Goal: Task Accomplishment & Management: Manage account settings

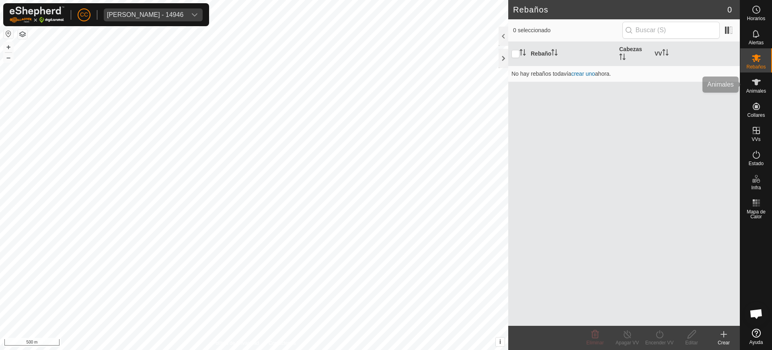
click at [762, 77] on es-animals-svg-icon at bounding box center [757, 82] width 14 height 13
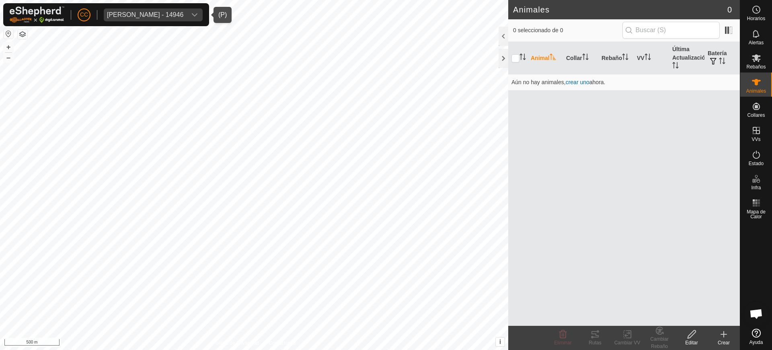
click at [198, 16] on icon "dropdown trigger" at bounding box center [195, 15] width 6 height 6
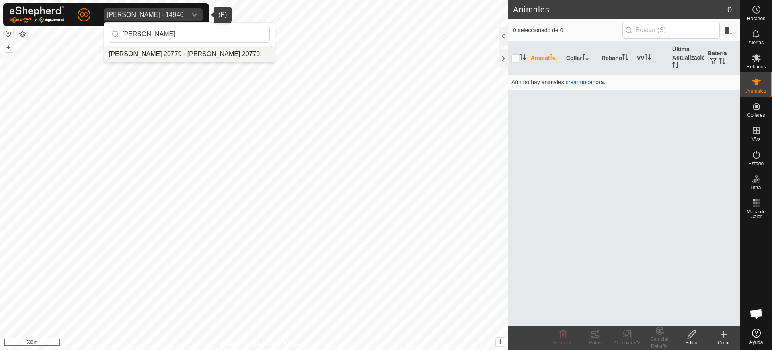
type input "alcir"
click at [177, 56] on li "[PERSON_NAME] Yugueros 20779 - [PERSON_NAME] Yugueros 20779" at bounding box center [189, 54] width 171 height 16
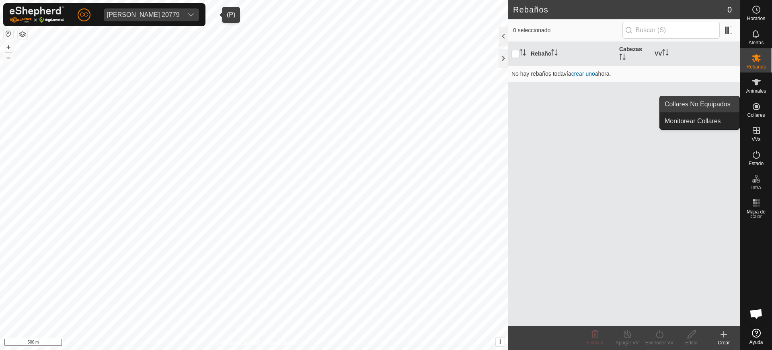
click at [725, 105] on link "Collares No Equipados" at bounding box center [700, 104] width 80 height 16
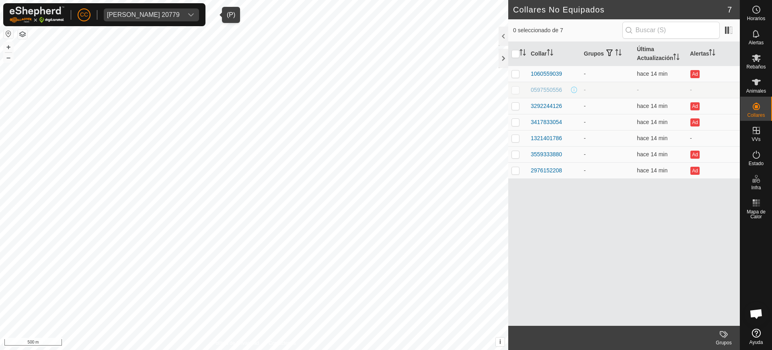
click at [181, 19] on span "Alcira Caballero Yugueros 20779" at bounding box center [143, 14] width 79 height 13
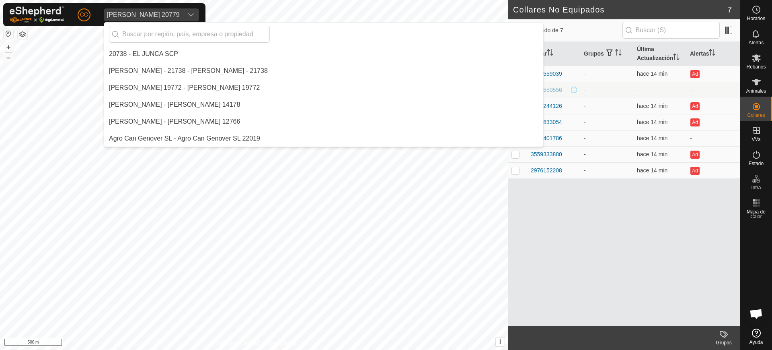
scroll to position [186, 0]
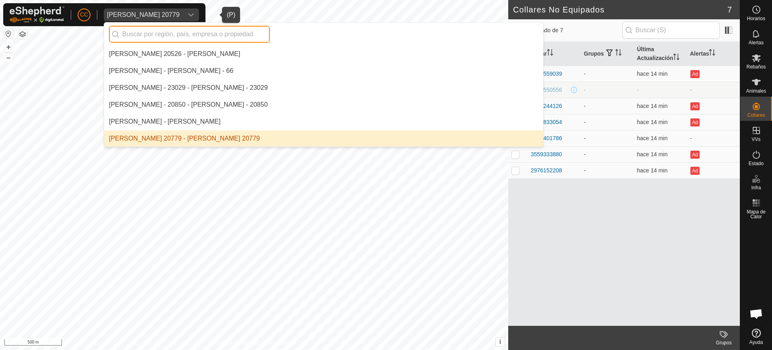
click at [145, 31] on input "text" at bounding box center [189, 34] width 161 height 17
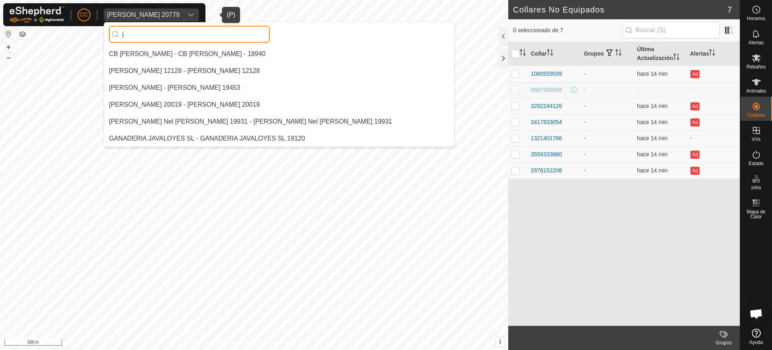
scroll to position [0, 0]
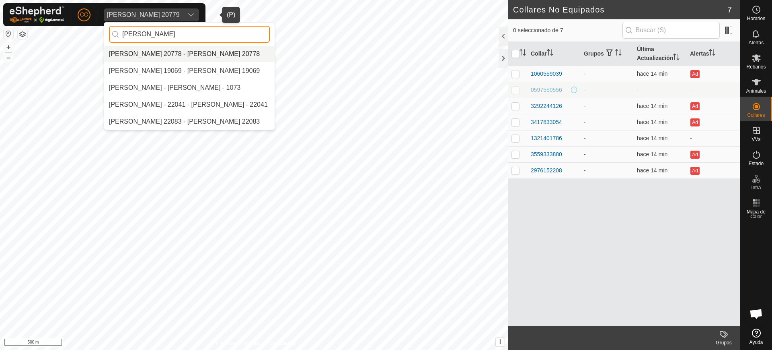
type input "jose ant"
click at [181, 51] on li "Jose Antonio Fernandez Gutierrez 20778 - Jose Antonio Fernandez Gutierrez 20778" at bounding box center [189, 54] width 171 height 16
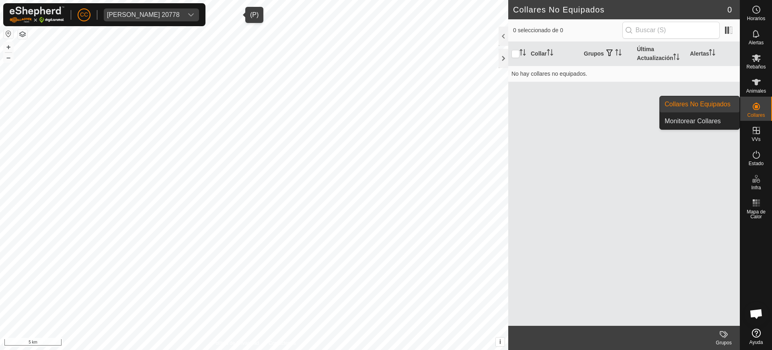
click at [764, 114] on span "Collares" at bounding box center [756, 115] width 18 height 5
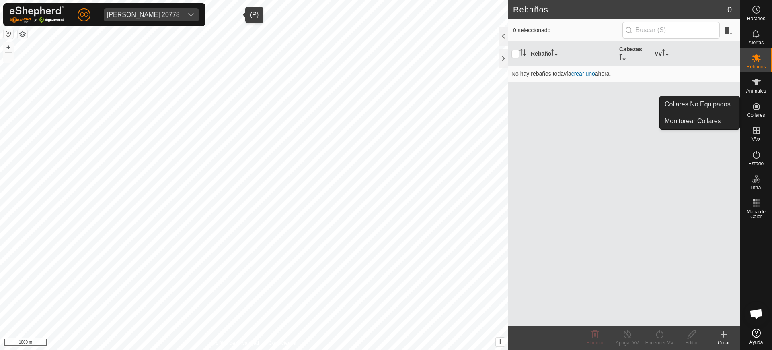
click at [764, 113] on span "Collares" at bounding box center [756, 115] width 18 height 5
click at [733, 107] on link "Collares No Equipados" at bounding box center [700, 104] width 80 height 16
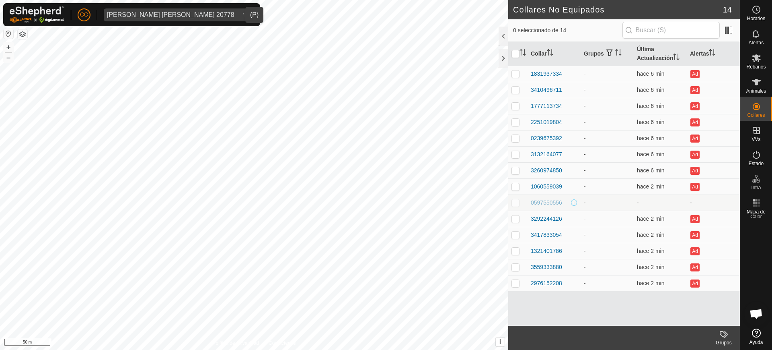
click at [164, 12] on div "[PERSON_NAME] [PERSON_NAME] 20778" at bounding box center [171, 15] width 128 height 6
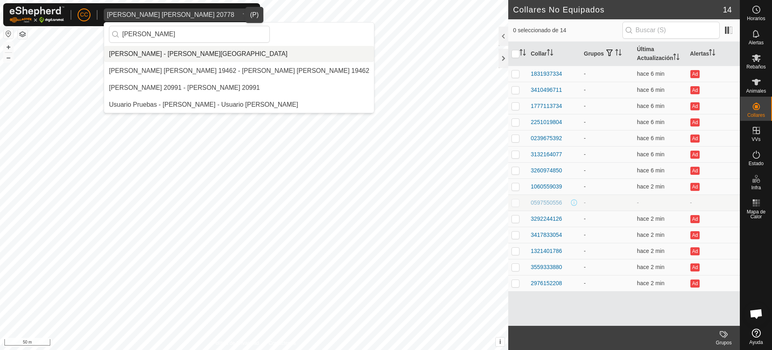
type input "[PERSON_NAME]"
click at [179, 55] on li "Gregorio Alarcia Monja - Alarcia Monja Farm" at bounding box center [239, 54] width 270 height 16
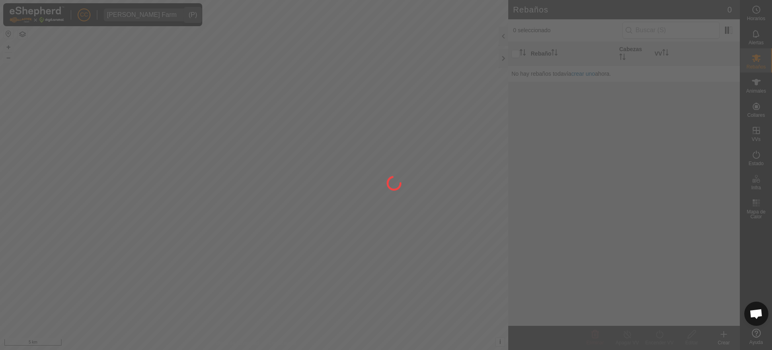
click at [656, 37] on div at bounding box center [386, 175] width 772 height 350
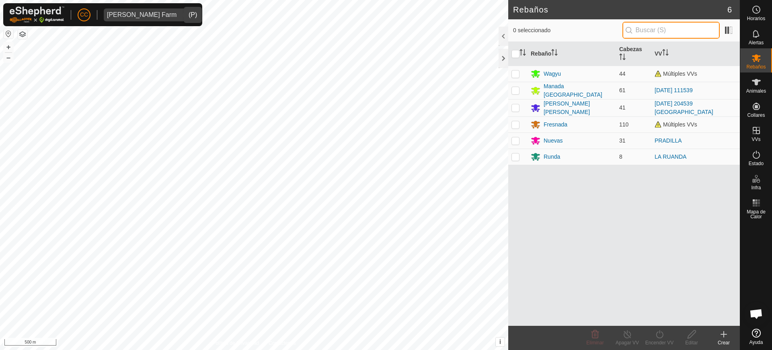
click at [656, 31] on input "text" at bounding box center [671, 30] width 97 height 17
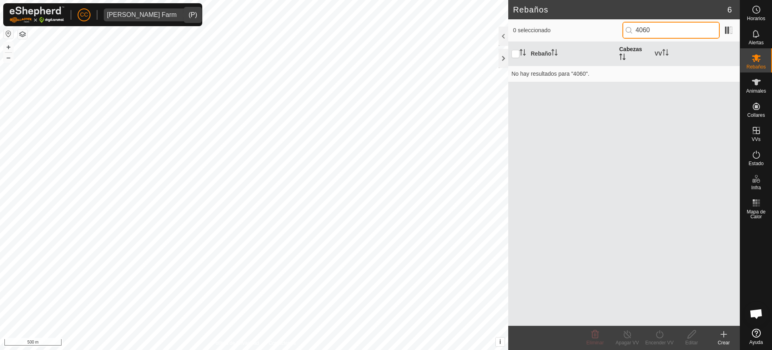
type input "40608"
drag, startPoint x: 685, startPoint y: 34, endPoint x: 572, endPoint y: 34, distance: 113.5
click at [572, 34] on div "0 seleccionado 40608" at bounding box center [624, 30] width 222 height 17
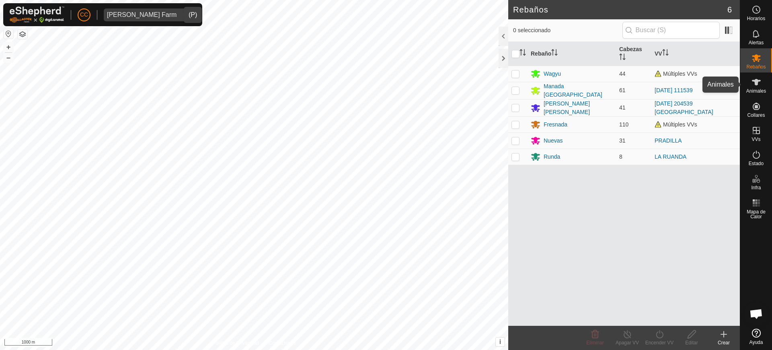
click at [754, 89] on span "Animales" at bounding box center [757, 91] width 20 height 5
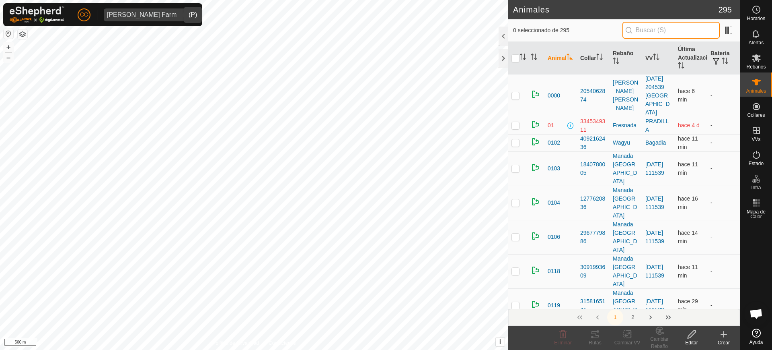
click at [688, 31] on input "text" at bounding box center [671, 30] width 97 height 17
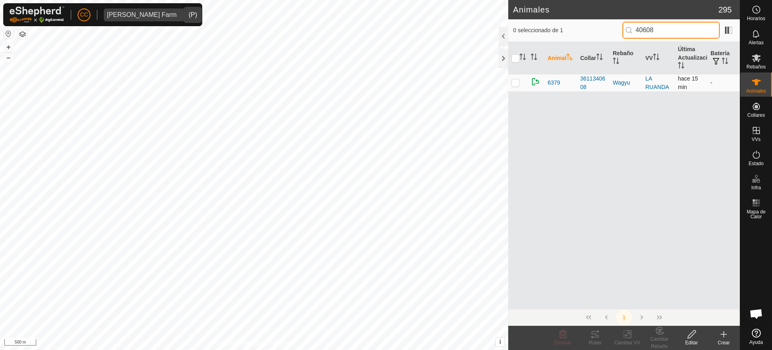
type input "40608"
click at [514, 82] on p-checkbox at bounding box center [516, 82] width 8 height 6
checkbox input "true"
click at [689, 333] on icon at bounding box center [692, 334] width 10 height 10
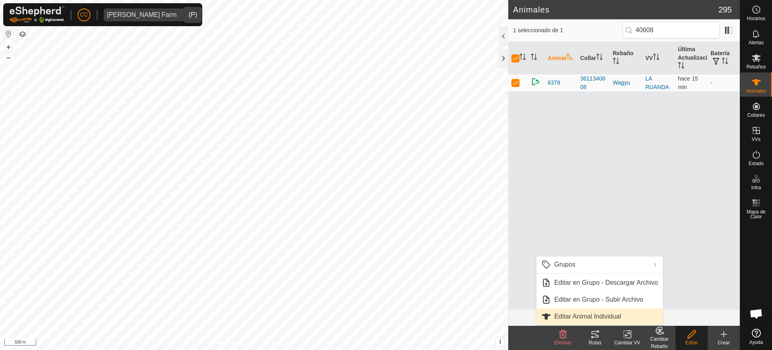
click at [639, 313] on link "Editar Animal Individual" at bounding box center [600, 316] width 126 height 16
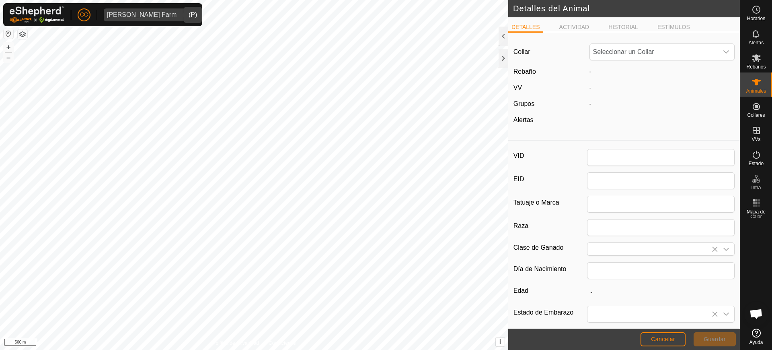
type input "6379"
type input "0"
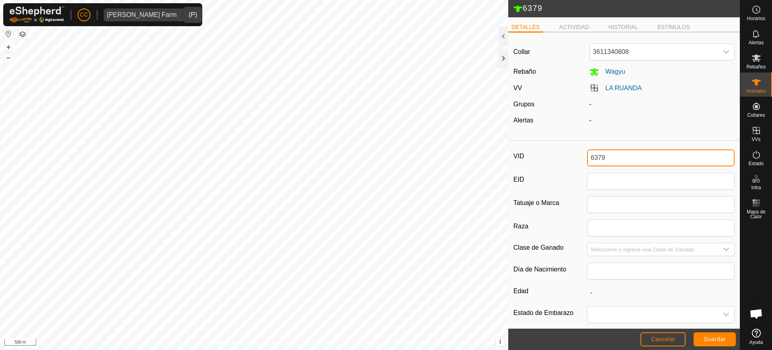
drag, startPoint x: 618, startPoint y: 156, endPoint x: 553, endPoint y: 148, distance: 65.3
click at [563, 154] on div "VID 6379" at bounding box center [624, 157] width 221 height 17
click at [708, 342] on button "Guardar" at bounding box center [715, 339] width 42 height 14
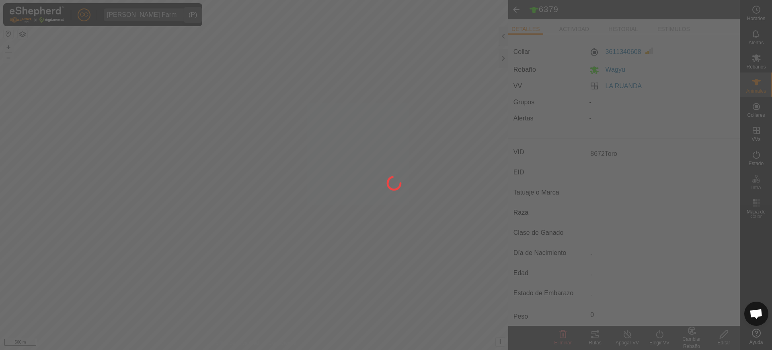
type input "6379"
type input "-"
type input "0 kg"
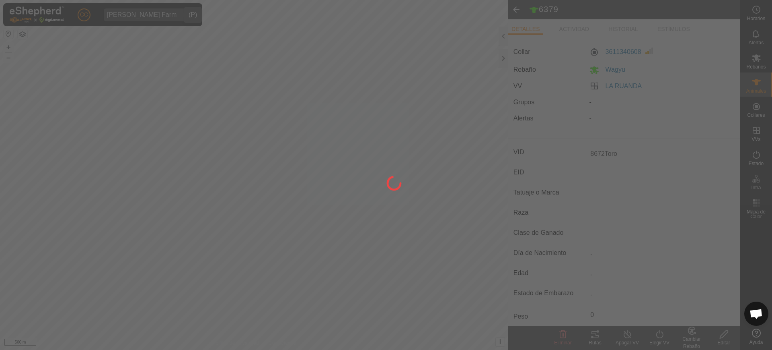
type input "-"
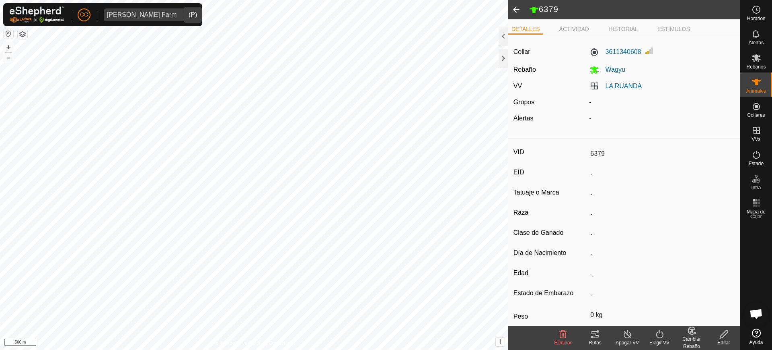
click at [694, 339] on div "Cambiar Rebaño" at bounding box center [692, 342] width 32 height 14
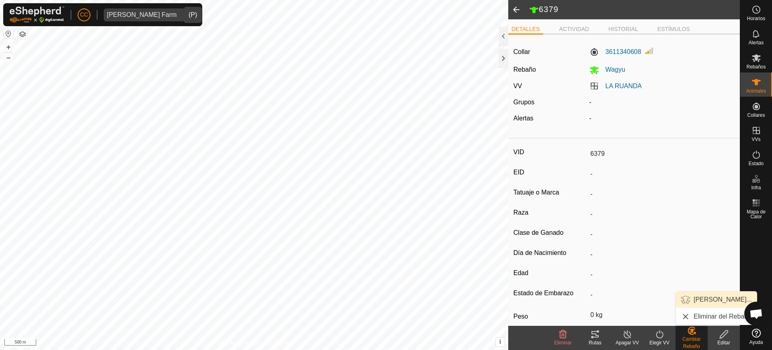
click at [692, 302] on link "Elegir Rebaño..." at bounding box center [716, 299] width 81 height 16
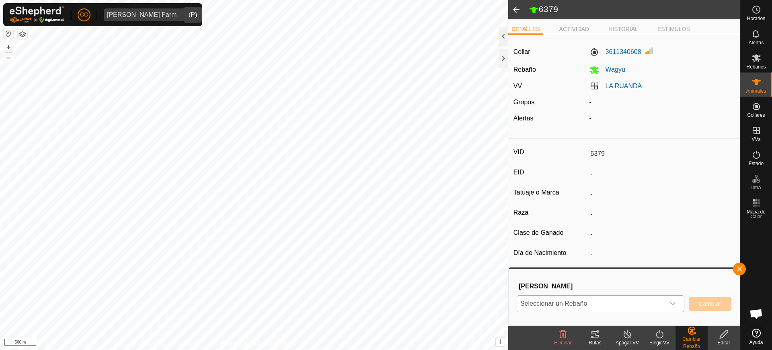
click at [649, 302] on span "Seleccionar un Rebaño" at bounding box center [591, 303] width 148 height 16
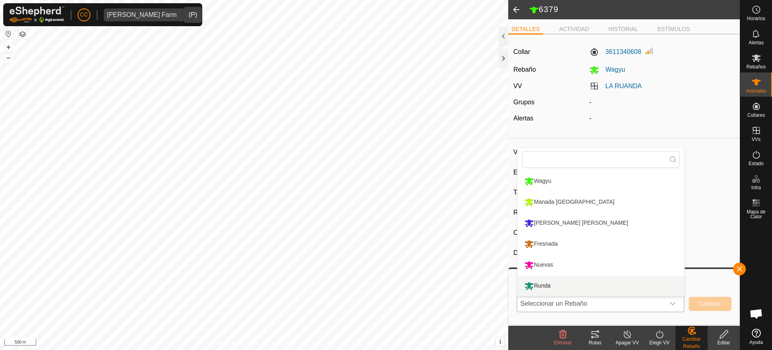
click at [613, 284] on li "Runda" at bounding box center [601, 286] width 167 height 20
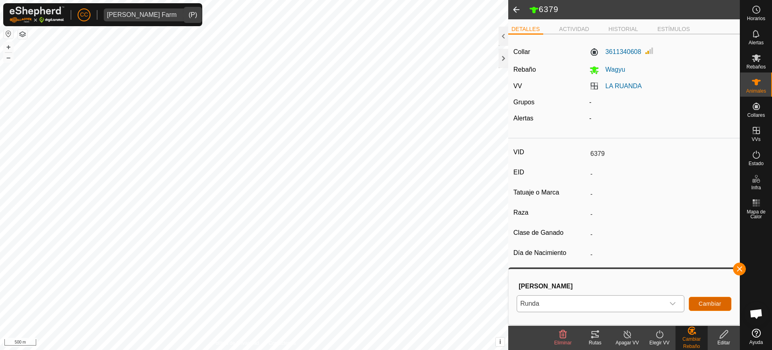
click at [704, 303] on span "Cambiar" at bounding box center [710, 303] width 23 height 6
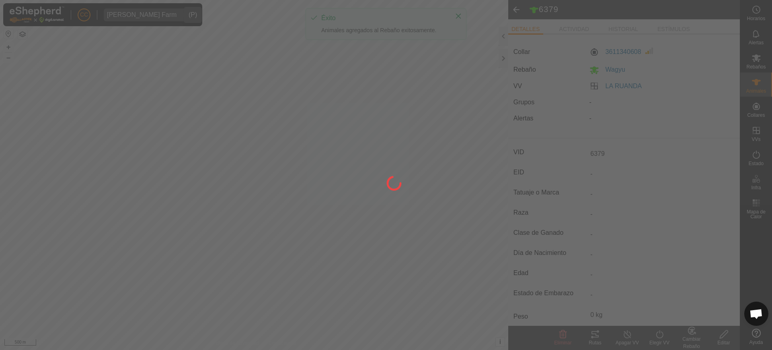
type input "8672Toro"
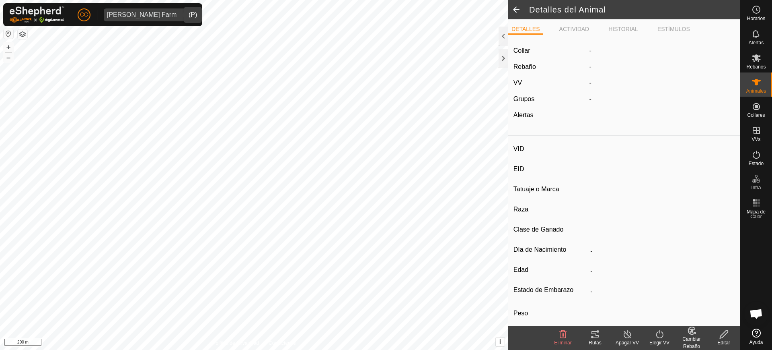
type input "8672Toro"
type input "-"
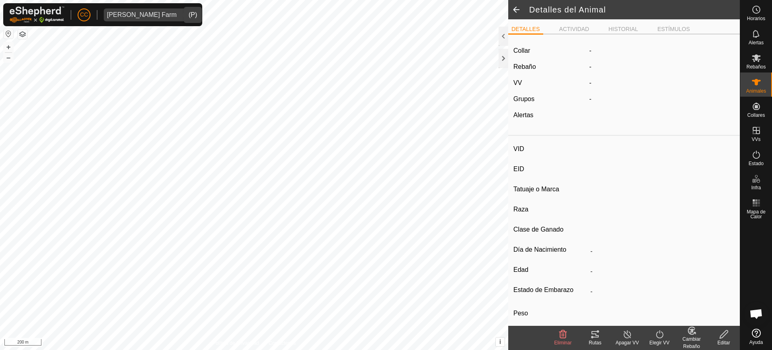
type input "0 kg"
type input "-"
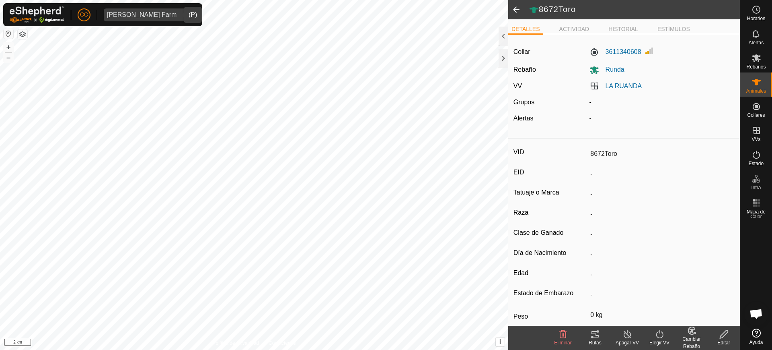
click at [150, 14] on div "Alarcia Monja Farm" at bounding box center [142, 15] width 70 height 6
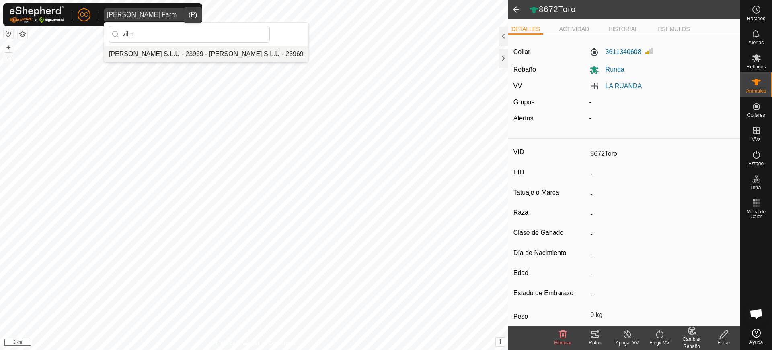
type input "vilm"
click at [158, 51] on li "Vilma Labra S.L.U - 23969 - Vilma Labra S.L.U - 23969" at bounding box center [206, 54] width 204 height 16
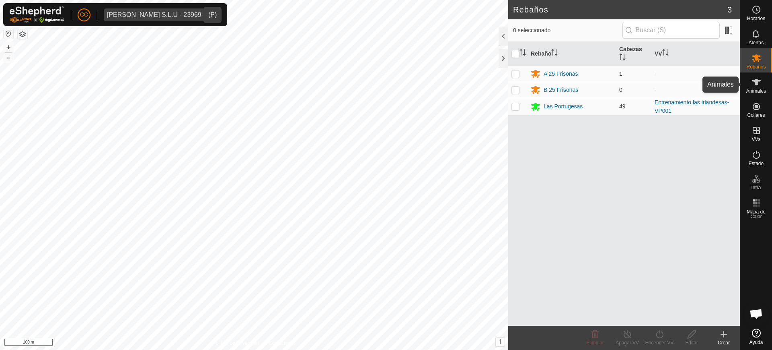
click at [757, 86] on icon at bounding box center [757, 82] width 10 height 10
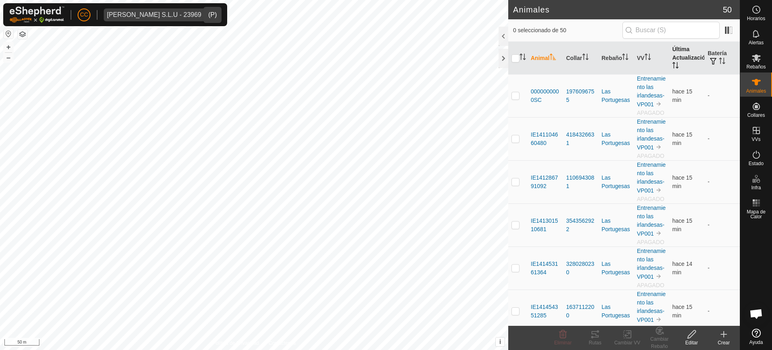
click at [673, 62] on icon "Activar para ordenar" at bounding box center [676, 65] width 6 height 6
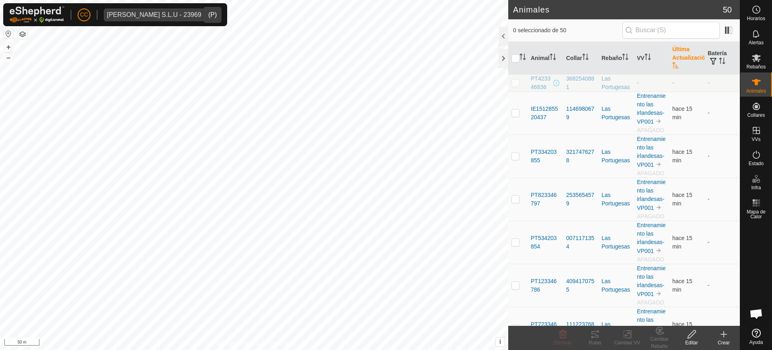
click at [673, 62] on icon "Activar para ordenar" at bounding box center [676, 65] width 6 height 6
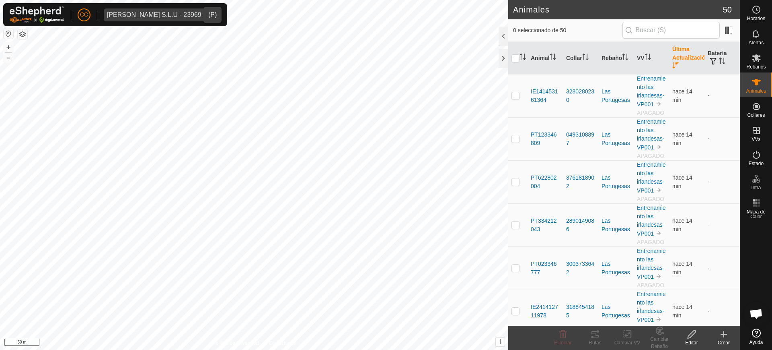
click at [673, 62] on icon "Activar para ordenar" at bounding box center [676, 65] width 6 height 6
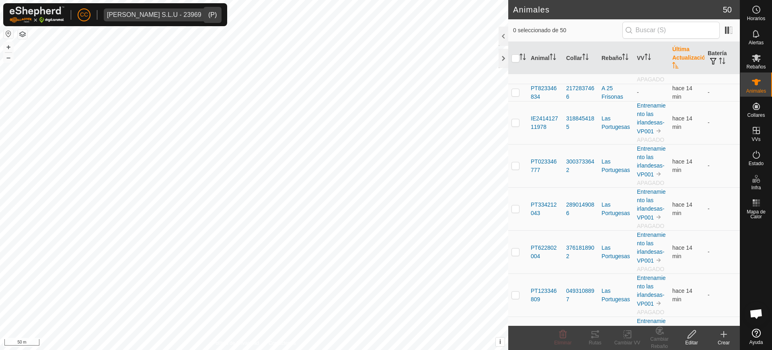
scroll to position [1858, 0]
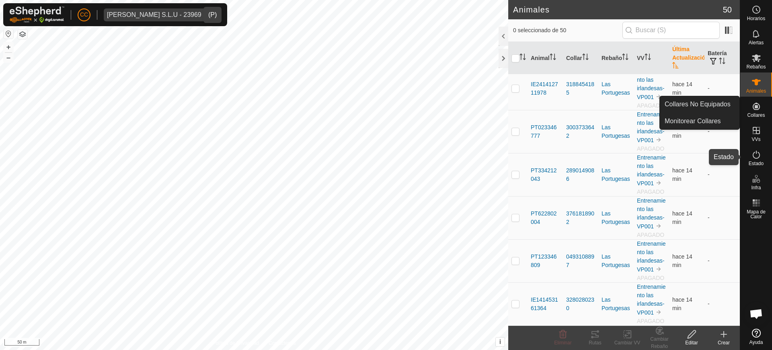
click at [756, 152] on icon at bounding box center [757, 155] width 10 height 10
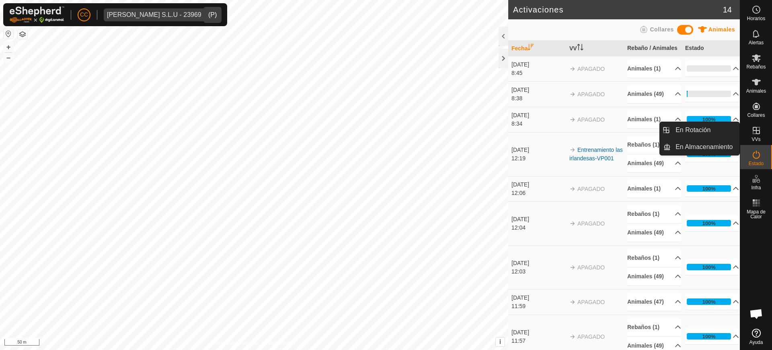
click at [758, 132] on icon at bounding box center [757, 131] width 10 height 10
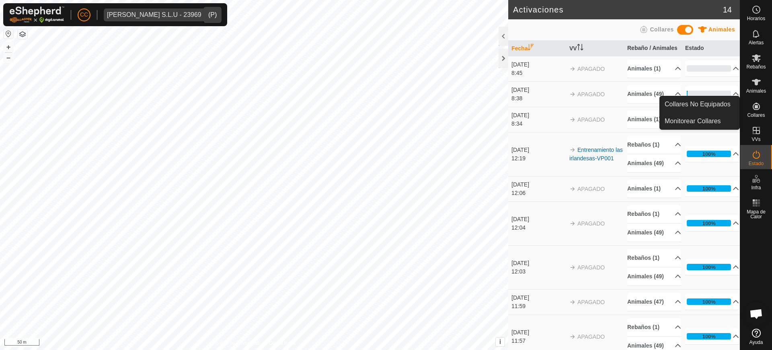
click at [758, 105] on icon at bounding box center [756, 106] width 7 height 7
click at [751, 111] on es-neckbands-svg-icon at bounding box center [757, 106] width 14 height 13
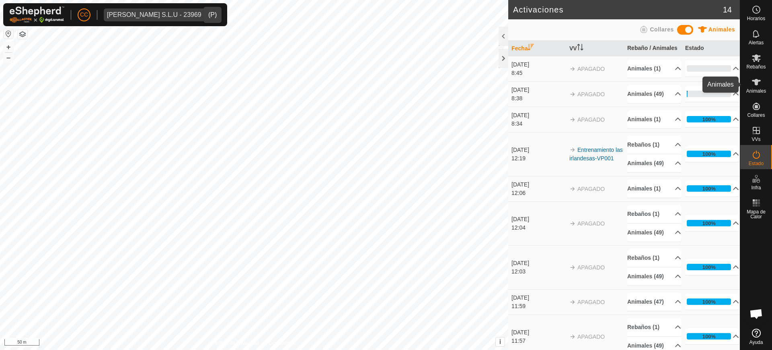
click at [756, 84] on icon at bounding box center [756, 82] width 9 height 6
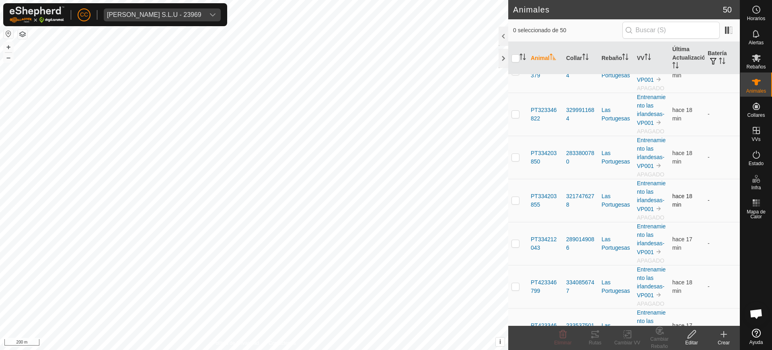
scroll to position [1106, 0]
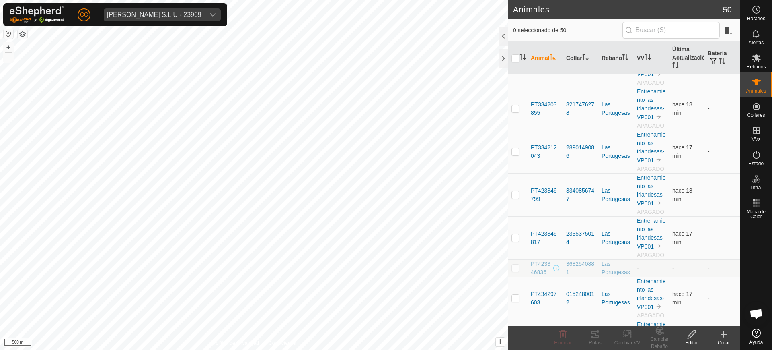
click at [519, 271] on p-checkbox at bounding box center [516, 267] width 8 height 6
click at [512, 271] on p-checkbox at bounding box center [516, 267] width 8 height 6
checkbox input "false"
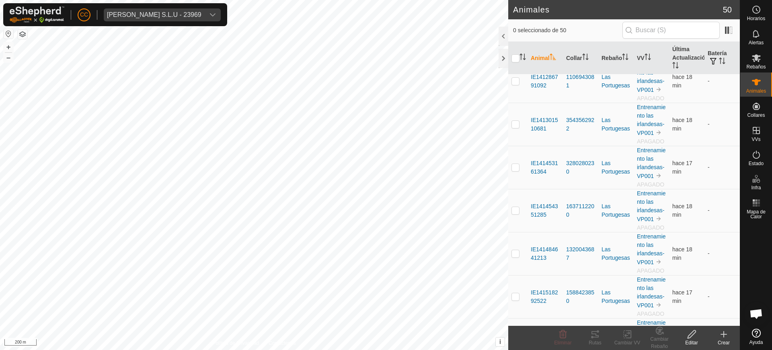
scroll to position [0, 0]
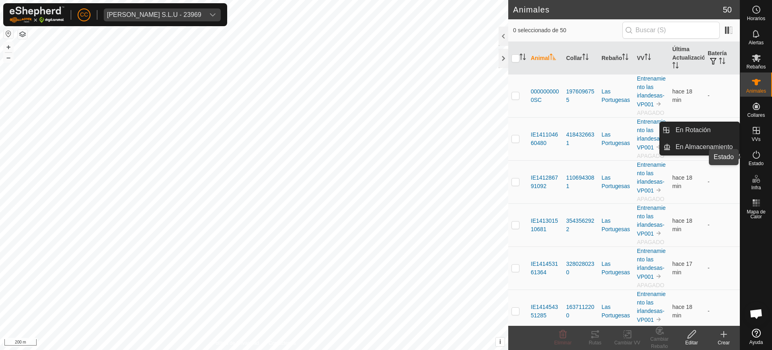
click at [762, 154] on es-activation-svg-icon at bounding box center [757, 154] width 14 height 13
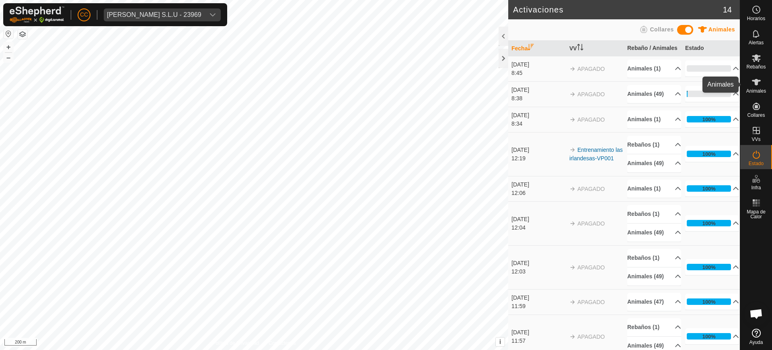
click at [756, 85] on icon at bounding box center [757, 82] width 10 height 10
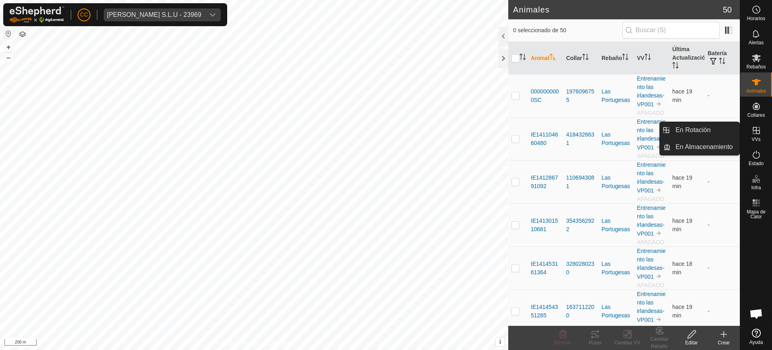
click at [758, 140] on span "VVs" at bounding box center [756, 139] width 9 height 5
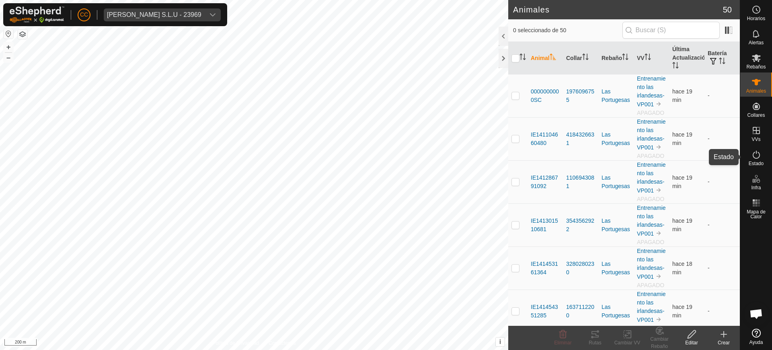
click at [763, 159] on es-activation-svg-icon at bounding box center [757, 154] width 14 height 13
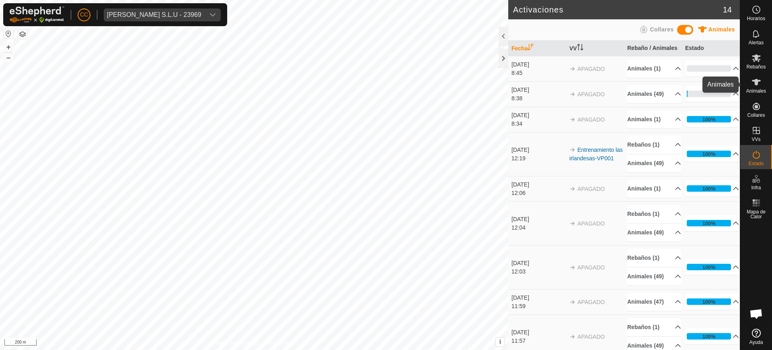
click at [749, 92] on span "Animales" at bounding box center [757, 91] width 20 height 5
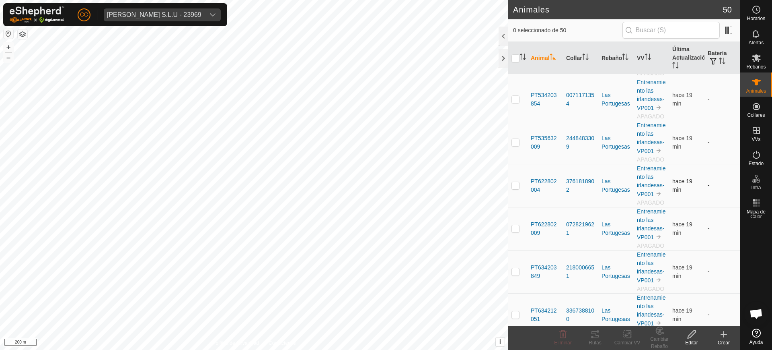
scroll to position [1559, 0]
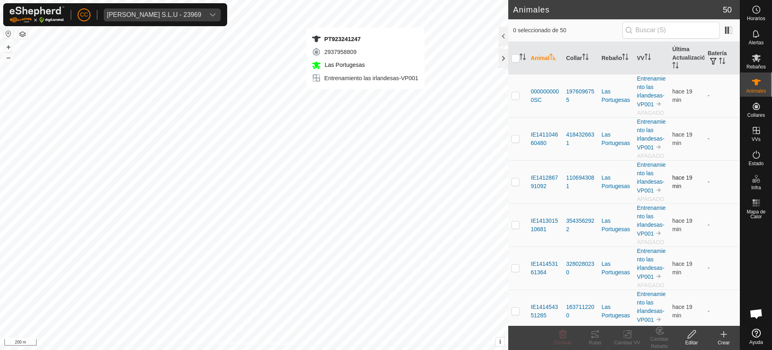
checkbox input "true"
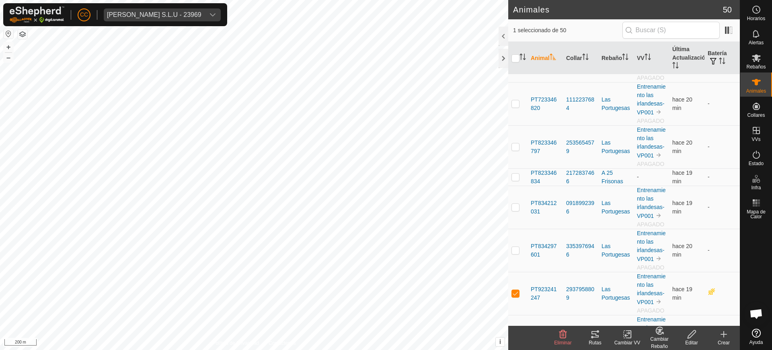
scroll to position [1858, 0]
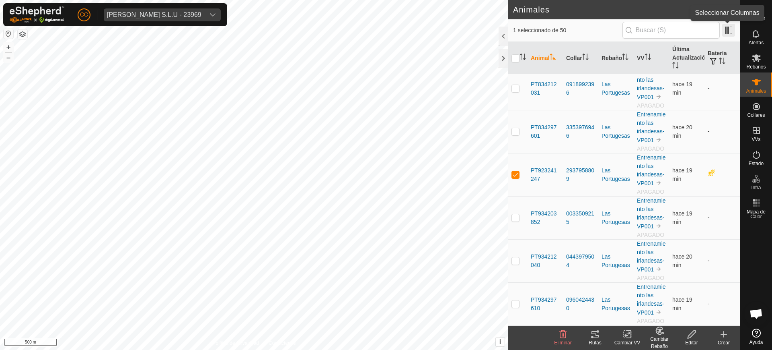
click at [733, 31] on span at bounding box center [729, 30] width 13 height 13
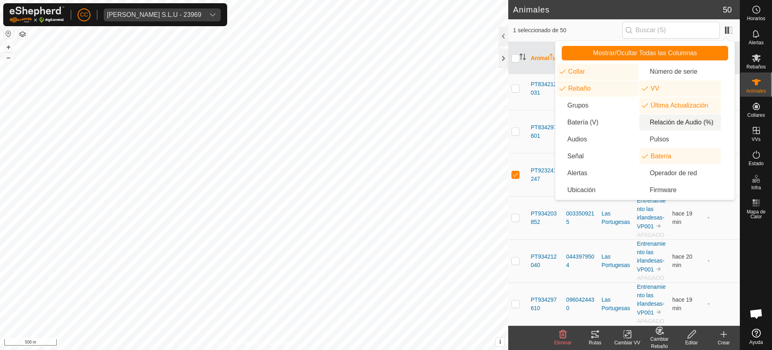
click at [666, 123] on li "Relación de Audio (%)" at bounding box center [681, 122] width 82 height 16
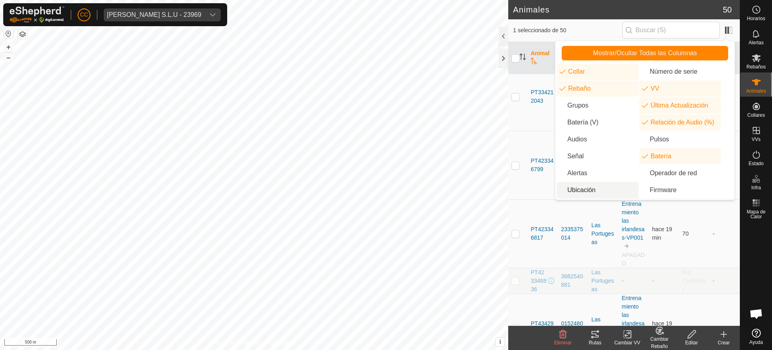
click at [732, 62] on td "-" at bounding box center [725, 28] width 30 height 68
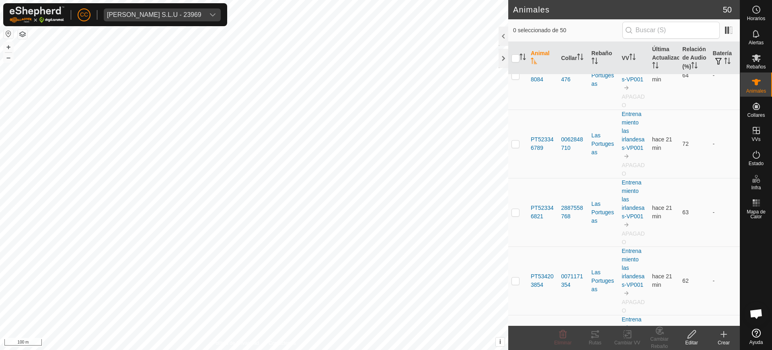
scroll to position [2162, 0]
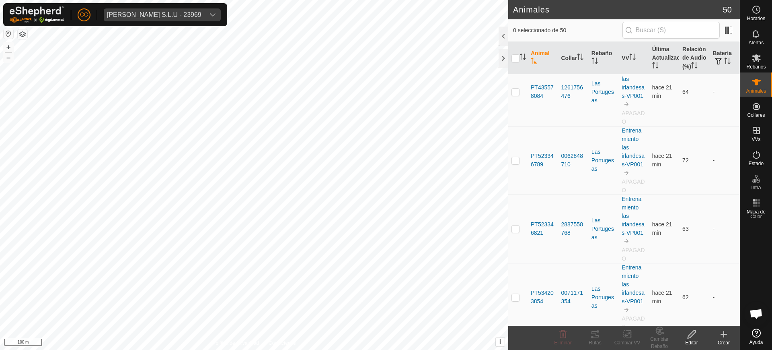
checkbox input "false"
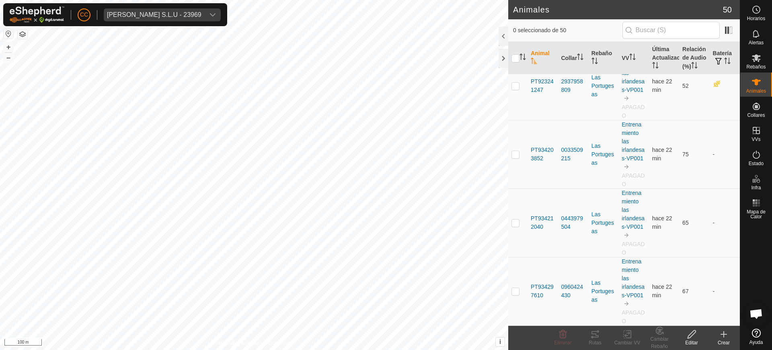
scroll to position [3319, 0]
click at [655, 70] on th "Última Actualización" at bounding box center [664, 58] width 30 height 33
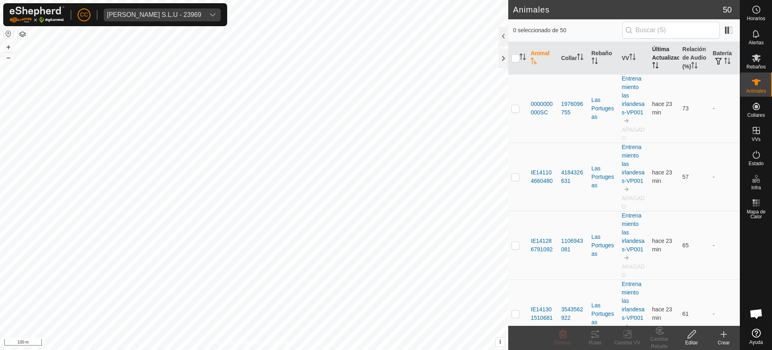
click at [655, 66] on th "Última Actualización" at bounding box center [664, 58] width 30 height 33
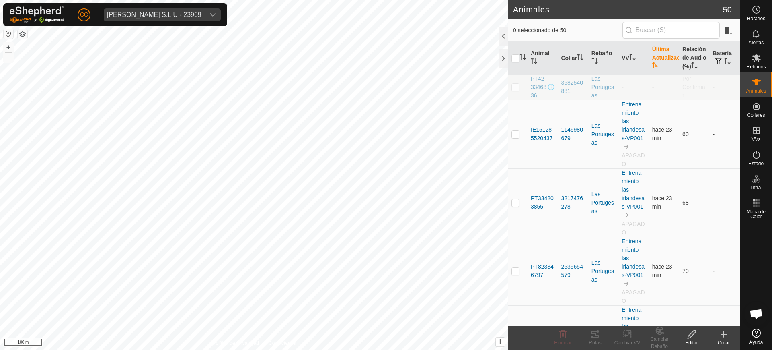
click at [655, 68] on th "Última Actualización" at bounding box center [664, 58] width 30 height 33
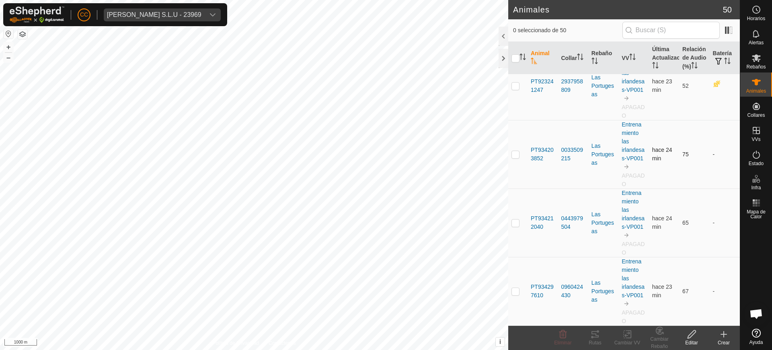
scroll to position [3497, 0]
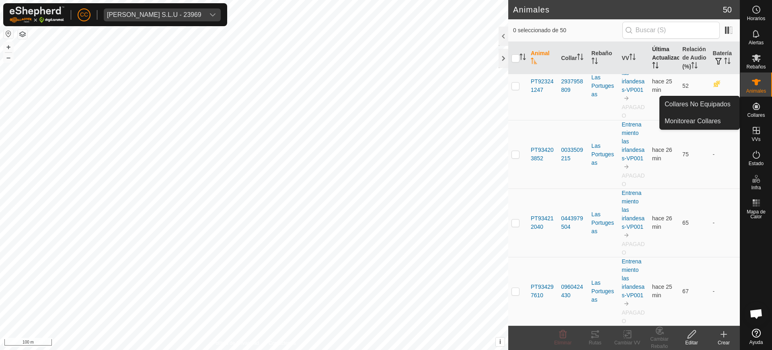
click at [655, 70] on th "Última Actualización" at bounding box center [664, 58] width 30 height 33
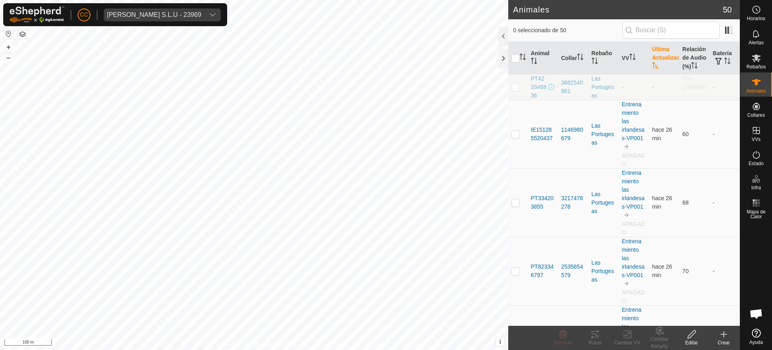
click at [654, 68] on icon "Activar para ordenar" at bounding box center [656, 65] width 6 height 6
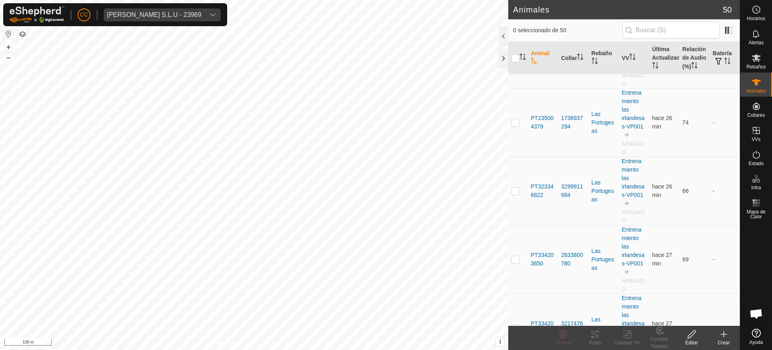
scroll to position [1609, 0]
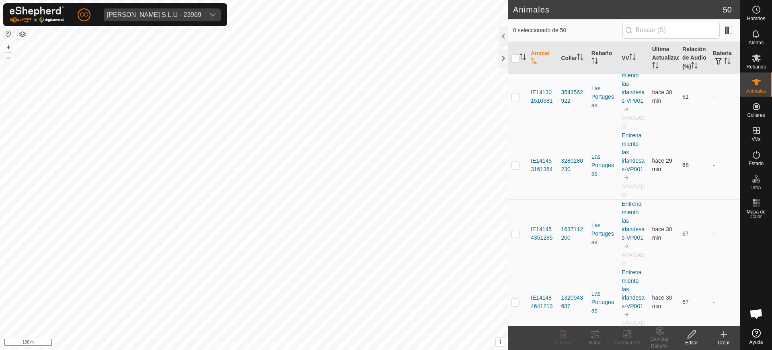
scroll to position [251, 0]
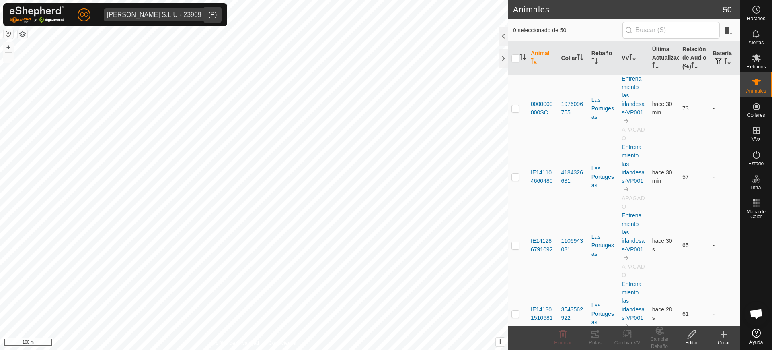
click at [111, 15] on div "[PERSON_NAME] S.L.U - 23969" at bounding box center [154, 15] width 95 height 6
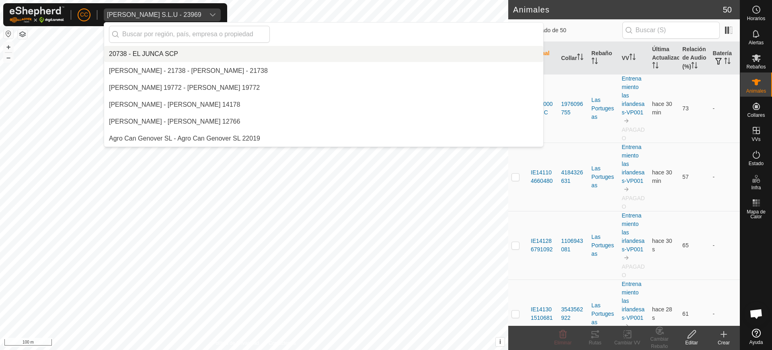
scroll to position [5931, 0]
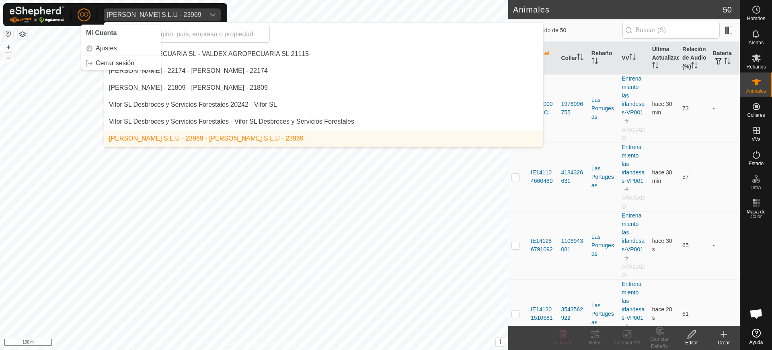
click at [78, 14] on p-avatar "CC" at bounding box center [84, 14] width 13 height 13
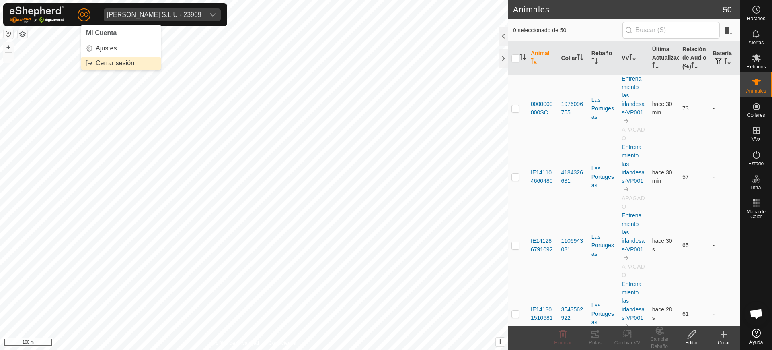
click at [103, 65] on link "Cerrar sesión" at bounding box center [121, 63] width 80 height 13
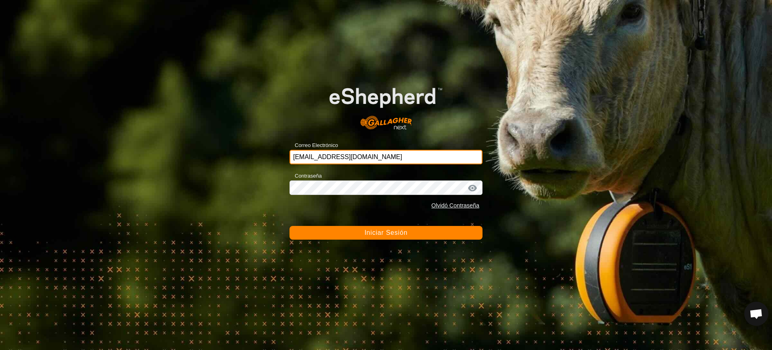
drag, startPoint x: 393, startPoint y: 154, endPoint x: 259, endPoint y: 153, distance: 134.4
click at [260, 153] on div "Correo Electrónico ccallejero@digitanimal.com Contraseña Olvidó Contraseña Inic…" at bounding box center [386, 175] width 772 height 350
paste input "vilmalabra@correoganadero.es"
type input "vilmalabra@correoganadero.es"
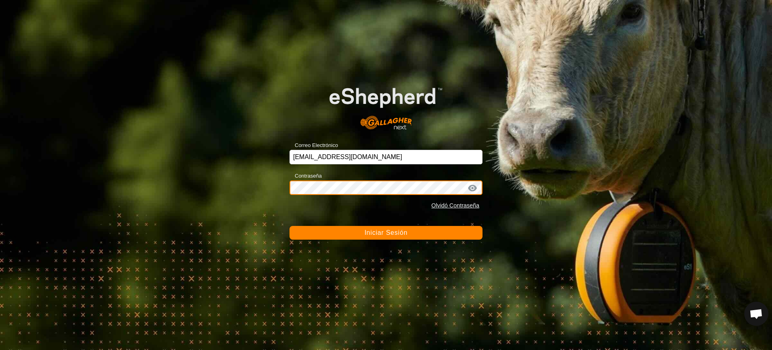
click at [250, 188] on div "Correo Electrónico vilmalabra@correoganadero.es Contraseña Olvidó Contraseña In…" at bounding box center [386, 175] width 772 height 350
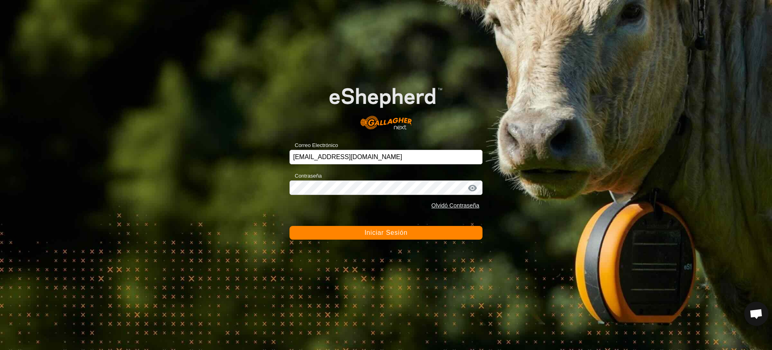
click at [370, 229] on span "Iniciar Sesión" at bounding box center [385, 232] width 43 height 7
